Goal: Task Accomplishment & Management: Manage account settings

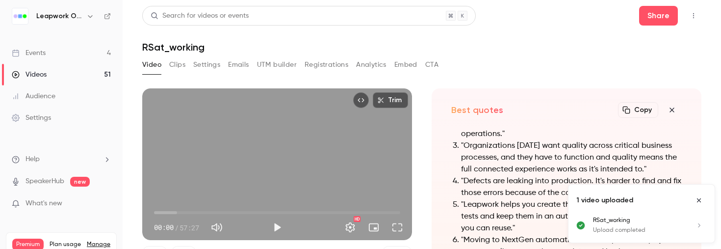
scroll to position [108, 0]
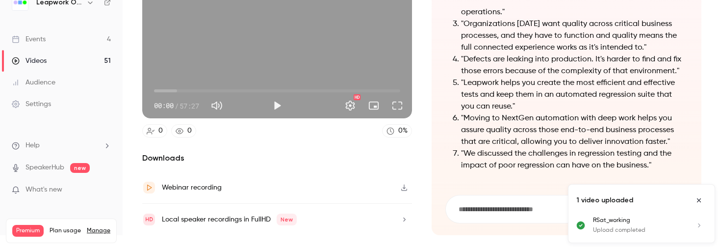
click at [35, 39] on div "Events" at bounding box center [29, 39] width 34 height 10
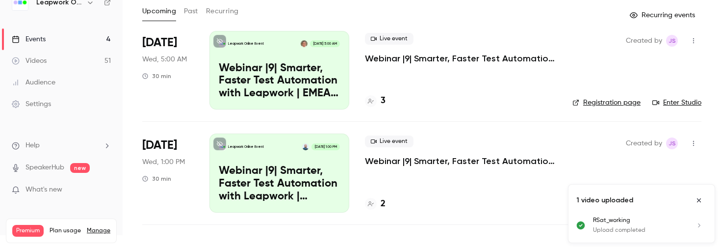
scroll to position [70, 0]
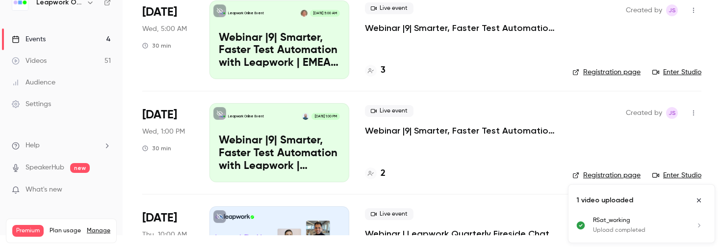
click at [264, 136] on p "Webinar |9| Smarter, Faster Test Automation with Leapwork | [GEOGRAPHIC_DATA] |…" at bounding box center [279, 153] width 121 height 38
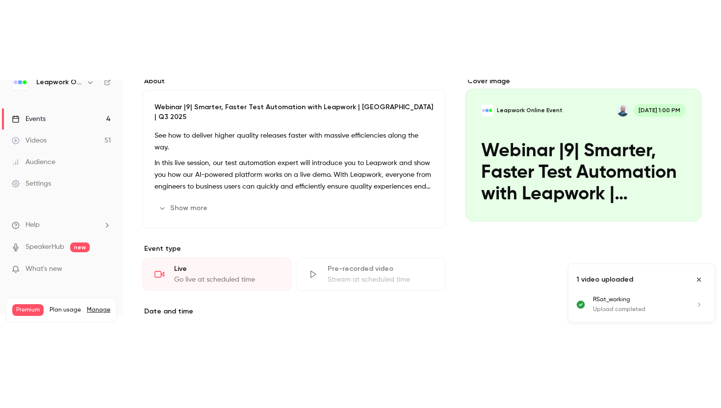
scroll to position [78, 0]
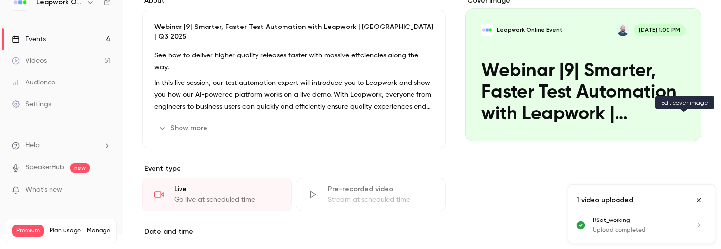
click at [683, 124] on icon "Cover image" at bounding box center [683, 124] width 11 height 8
click at [681, 121] on icon "Cover image" at bounding box center [683, 124] width 11 height 8
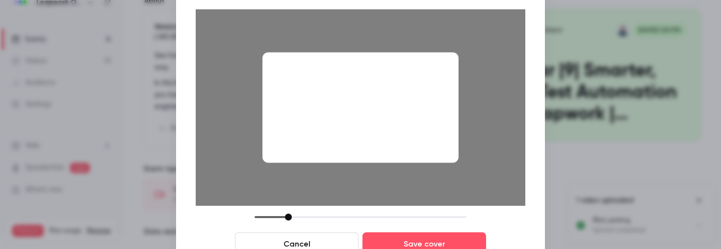
click at [288, 215] on div at bounding box center [360, 216] width 212 height 7
click at [301, 217] on div at bounding box center [360, 216] width 212 height 7
click at [305, 240] on button "Cancel" at bounding box center [297, 244] width 124 height 24
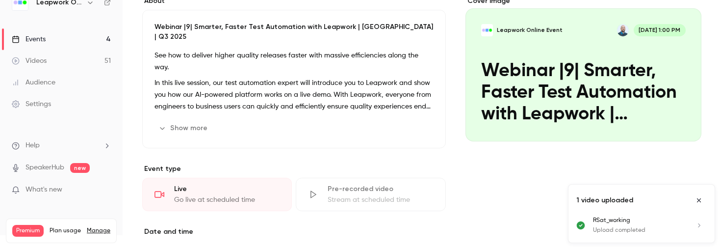
click at [594, 99] on div "Cover image" at bounding box center [583, 68] width 236 height 145
click at [0, 0] on input "Leapwork Online Event [DATE] 1:00 PM Webinar |9| Smarter, Faster Test Automatio…" at bounding box center [0, 0] width 0 height 0
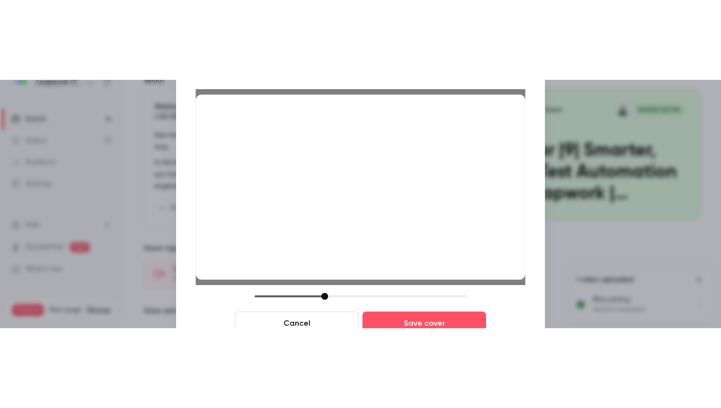
scroll to position [0, 0]
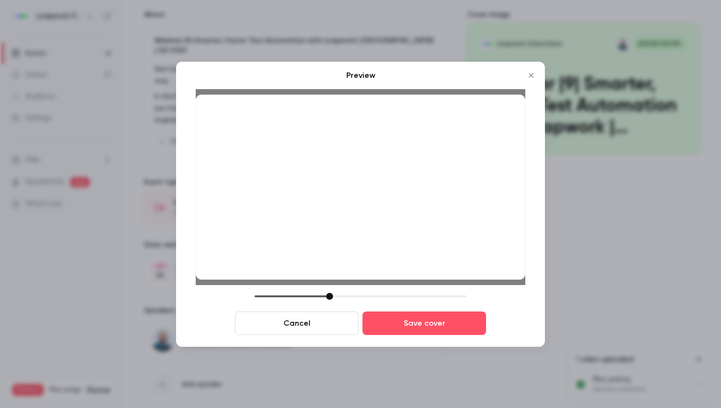
drag, startPoint x: 326, startPoint y: 297, endPoint x: 330, endPoint y: 297, distance: 4.9
click at [330, 248] on div at bounding box center [329, 296] width 7 height 7
click at [312, 248] on button "Cancel" at bounding box center [297, 324] width 124 height 24
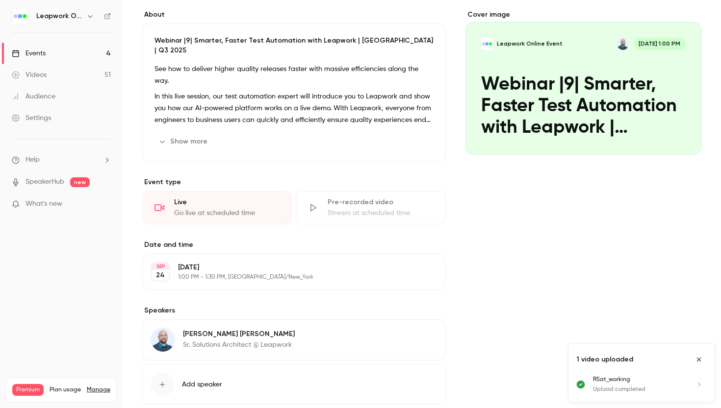
click at [532, 97] on div "Cover image" at bounding box center [583, 82] width 236 height 145
click at [0, 0] on input "Leapwork Online Event [DATE] 1:00 PM Webinar |9| Smarter, Faster Test Automatio…" at bounding box center [0, 0] width 0 height 0
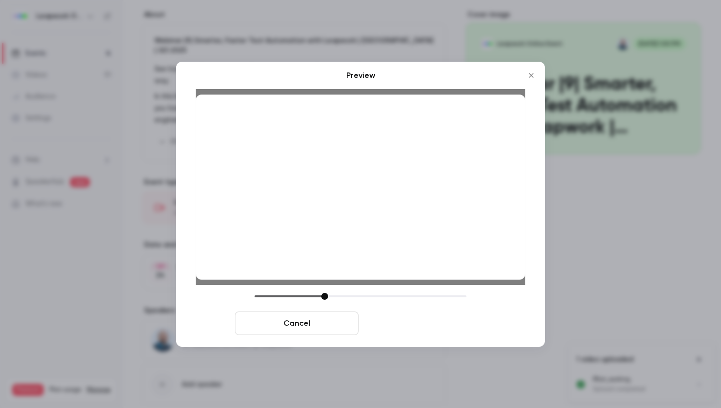
click at [438, 248] on button "Save cover" at bounding box center [424, 324] width 124 height 24
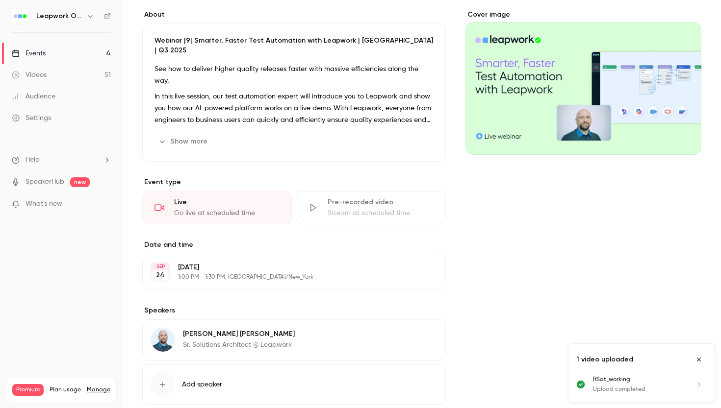
click at [699, 248] on icon "Close uploads list" at bounding box center [699, 360] width 4 height 4
click at [682, 141] on button "Cover image" at bounding box center [684, 137] width 20 height 20
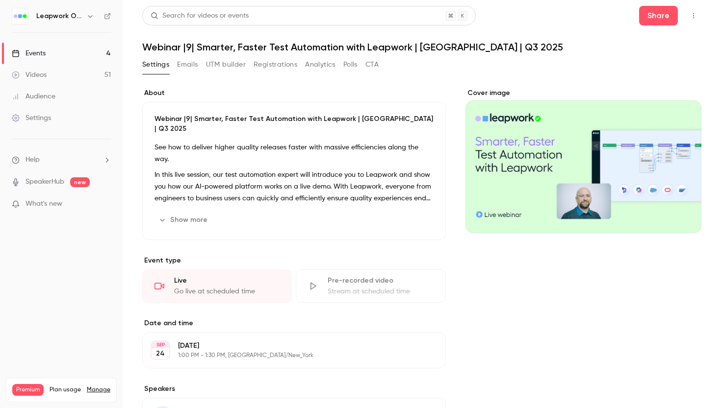
click at [34, 53] on div "Events" at bounding box center [29, 54] width 34 height 10
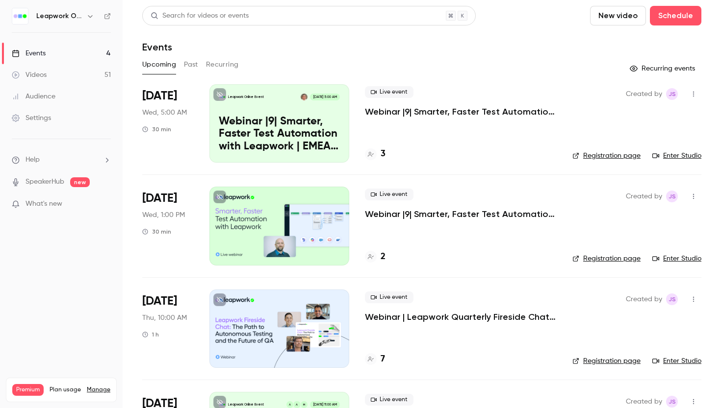
click at [189, 63] on button "Past" at bounding box center [191, 65] width 14 height 16
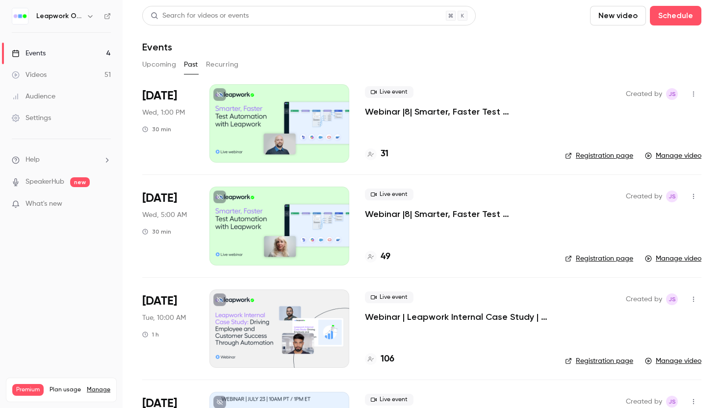
click at [160, 64] on button "Upcoming" at bounding box center [159, 65] width 34 height 16
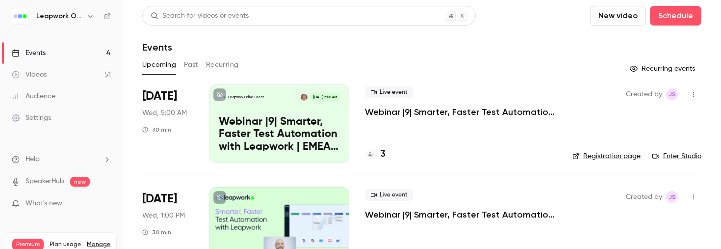
click at [190, 63] on button "Past" at bounding box center [191, 65] width 14 height 16
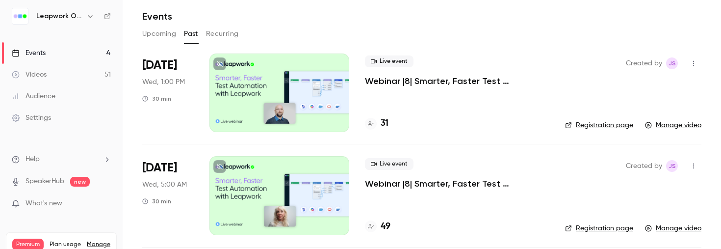
scroll to position [30, 0]
click at [36, 53] on div "Events" at bounding box center [29, 53] width 34 height 10
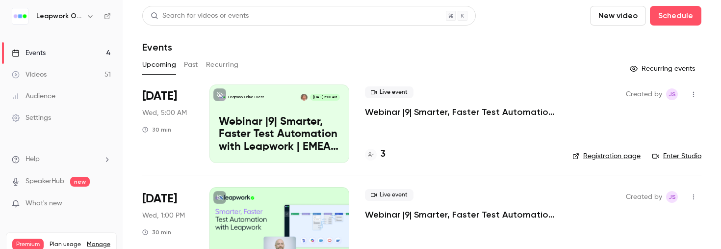
click at [191, 68] on button "Past" at bounding box center [191, 65] width 14 height 16
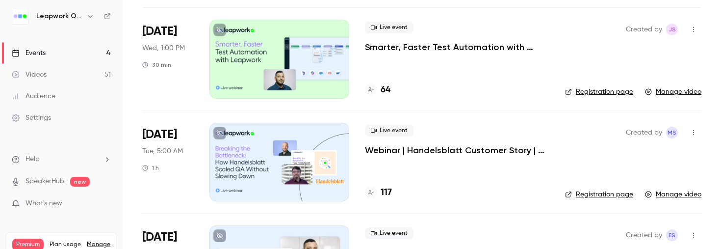
scroll to position [790, 0]
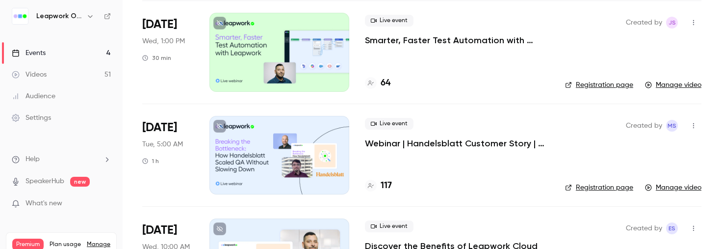
click at [263, 150] on div at bounding box center [279, 155] width 140 height 78
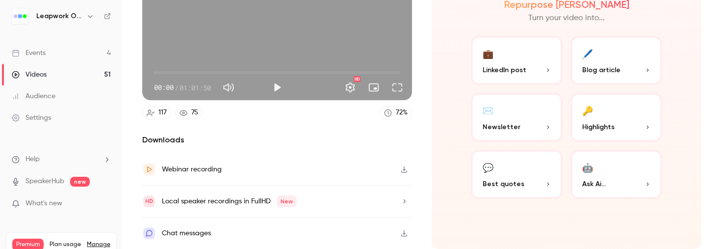
scroll to position [140, 0]
click at [404, 171] on icon "button" at bounding box center [404, 169] width 8 height 7
